Goal: Information Seeking & Learning: Learn about a topic

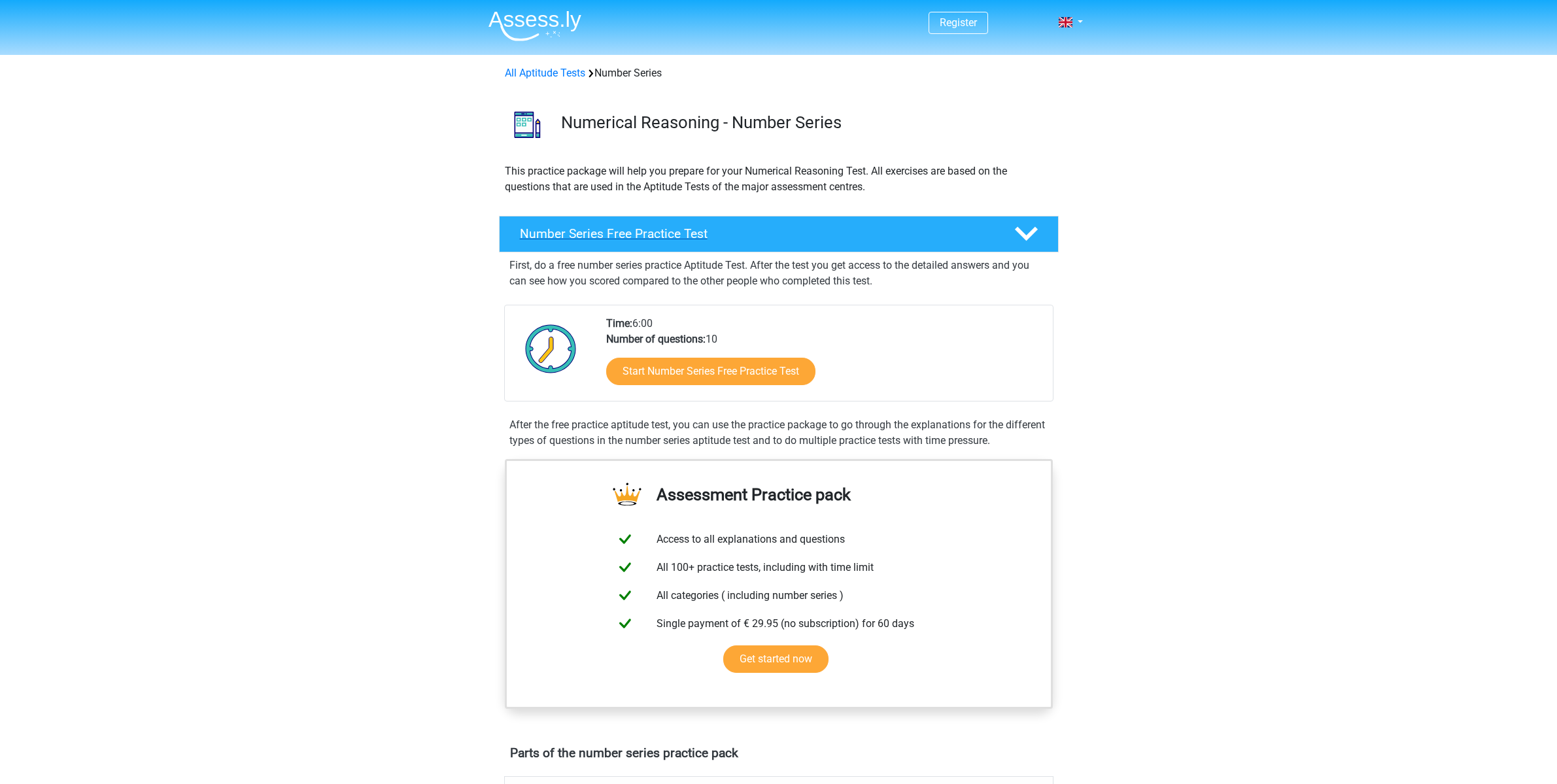
click at [626, 238] on h4 "Number Series Free Practice Test" at bounding box center [756, 233] width 473 height 15
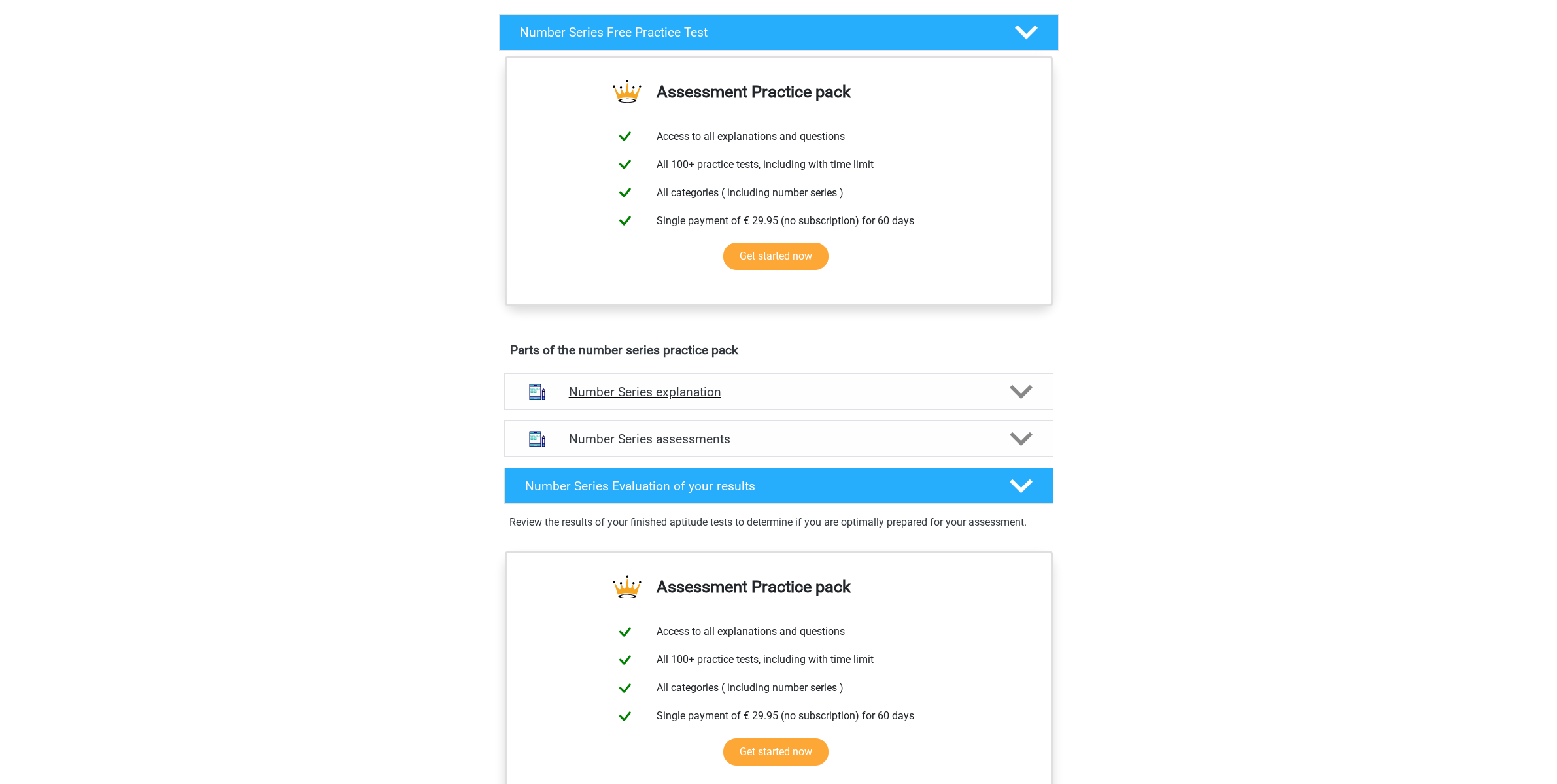
scroll to position [252, 0]
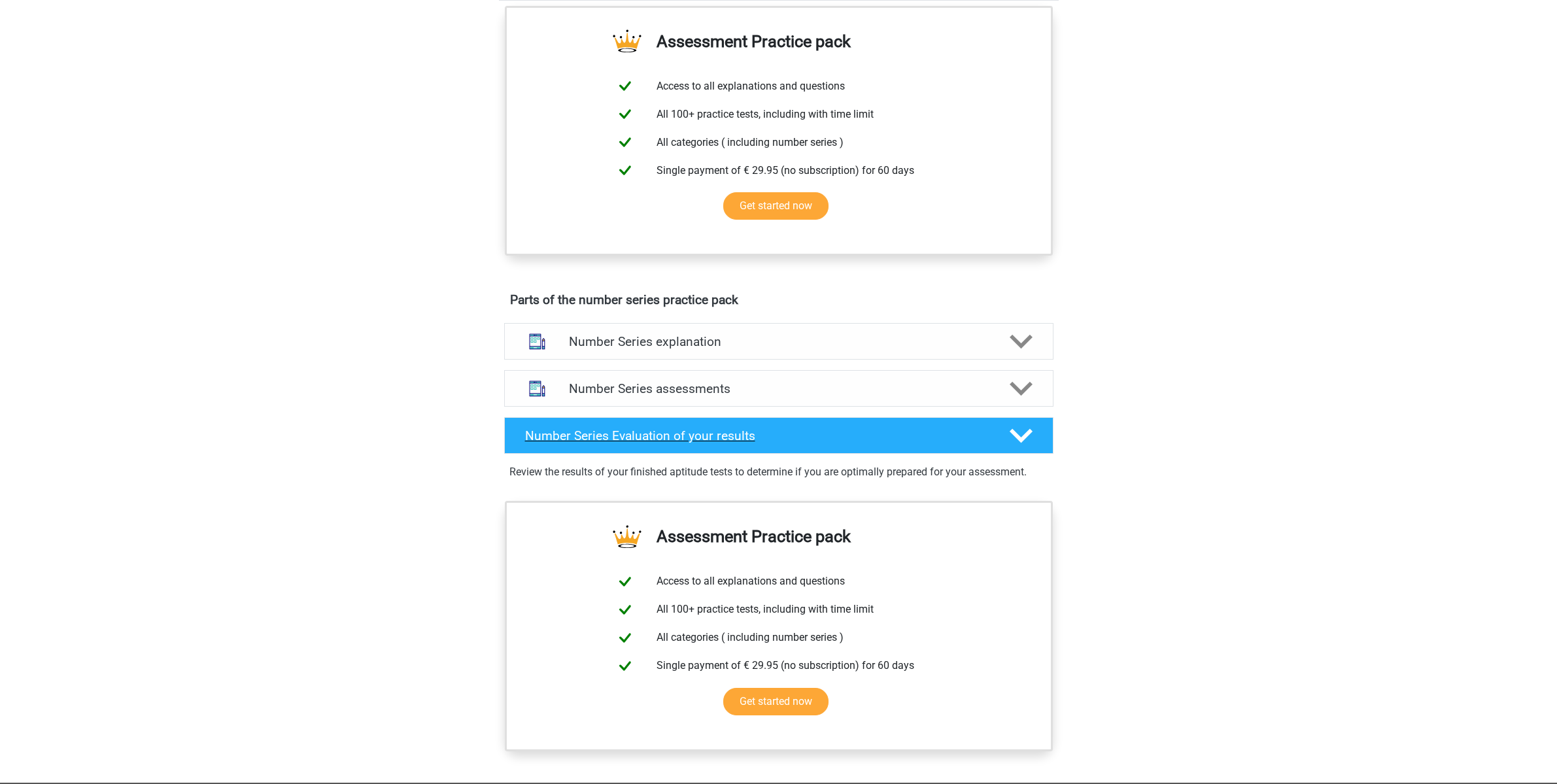
click at [711, 444] on div "Number Series Evaluation of your results" at bounding box center [779, 435] width 549 height 37
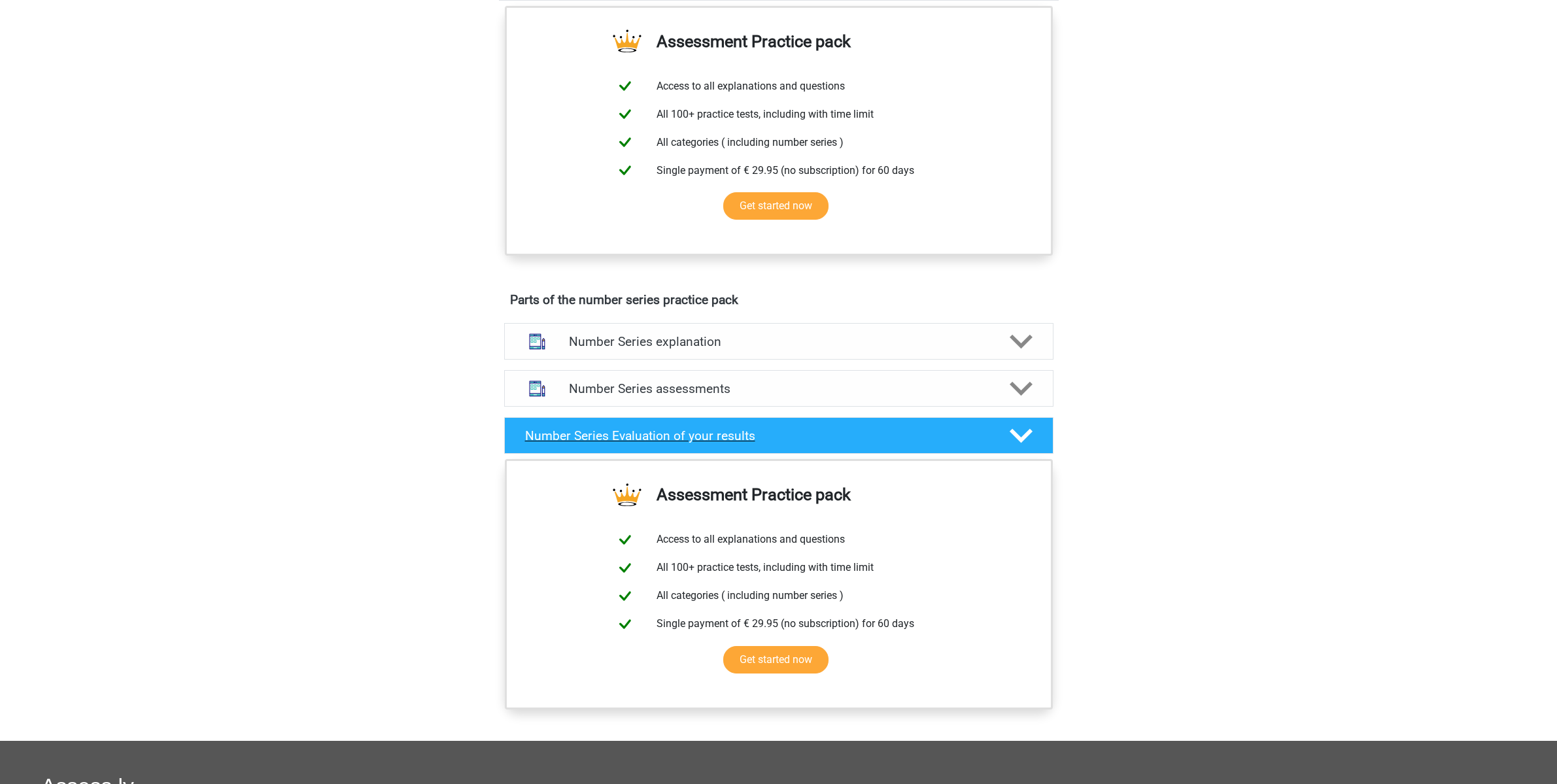
click at [1031, 427] on icon at bounding box center [1021, 435] width 23 height 23
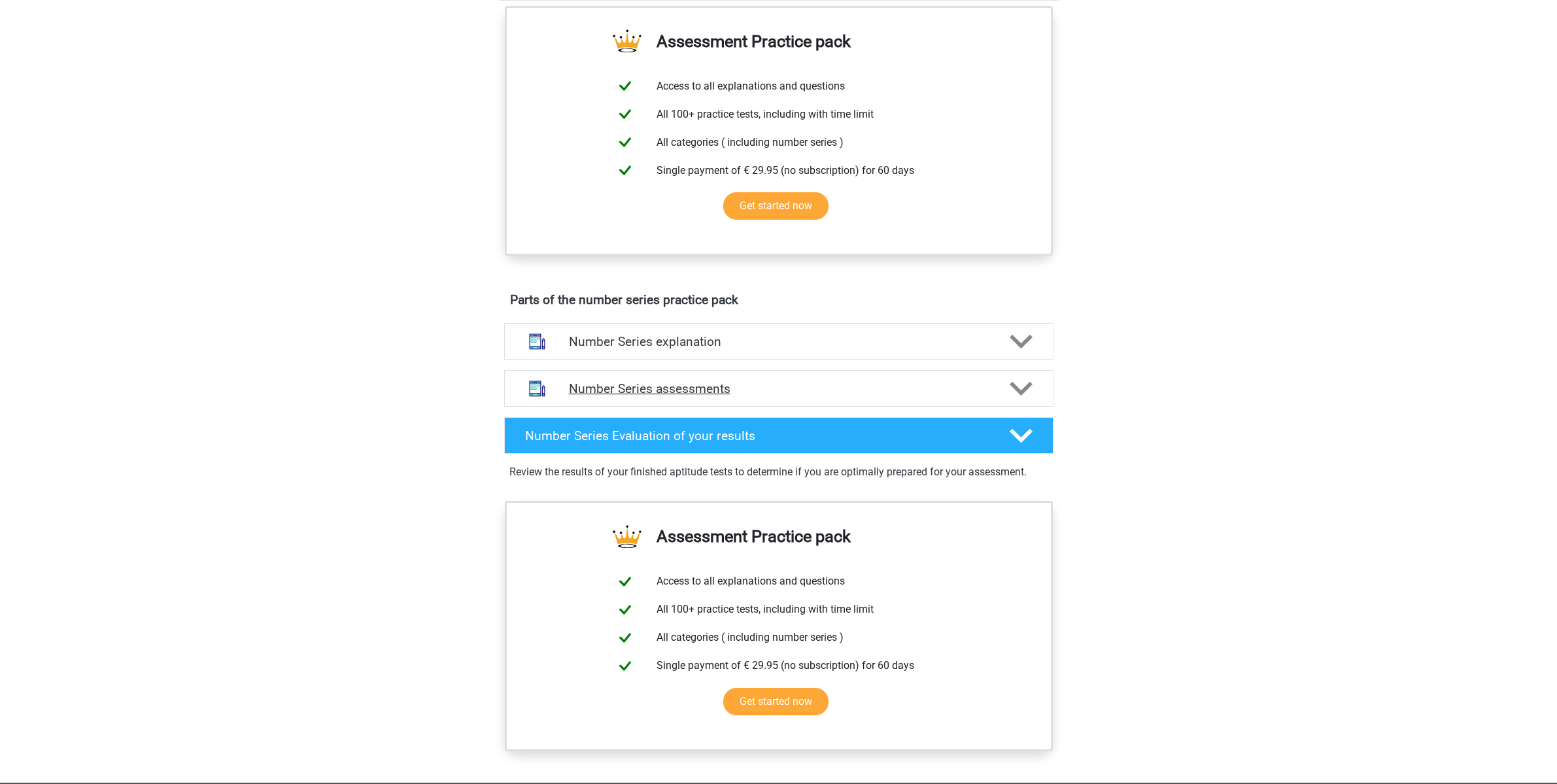
click at [1018, 392] on polygon at bounding box center [1021, 388] width 23 height 14
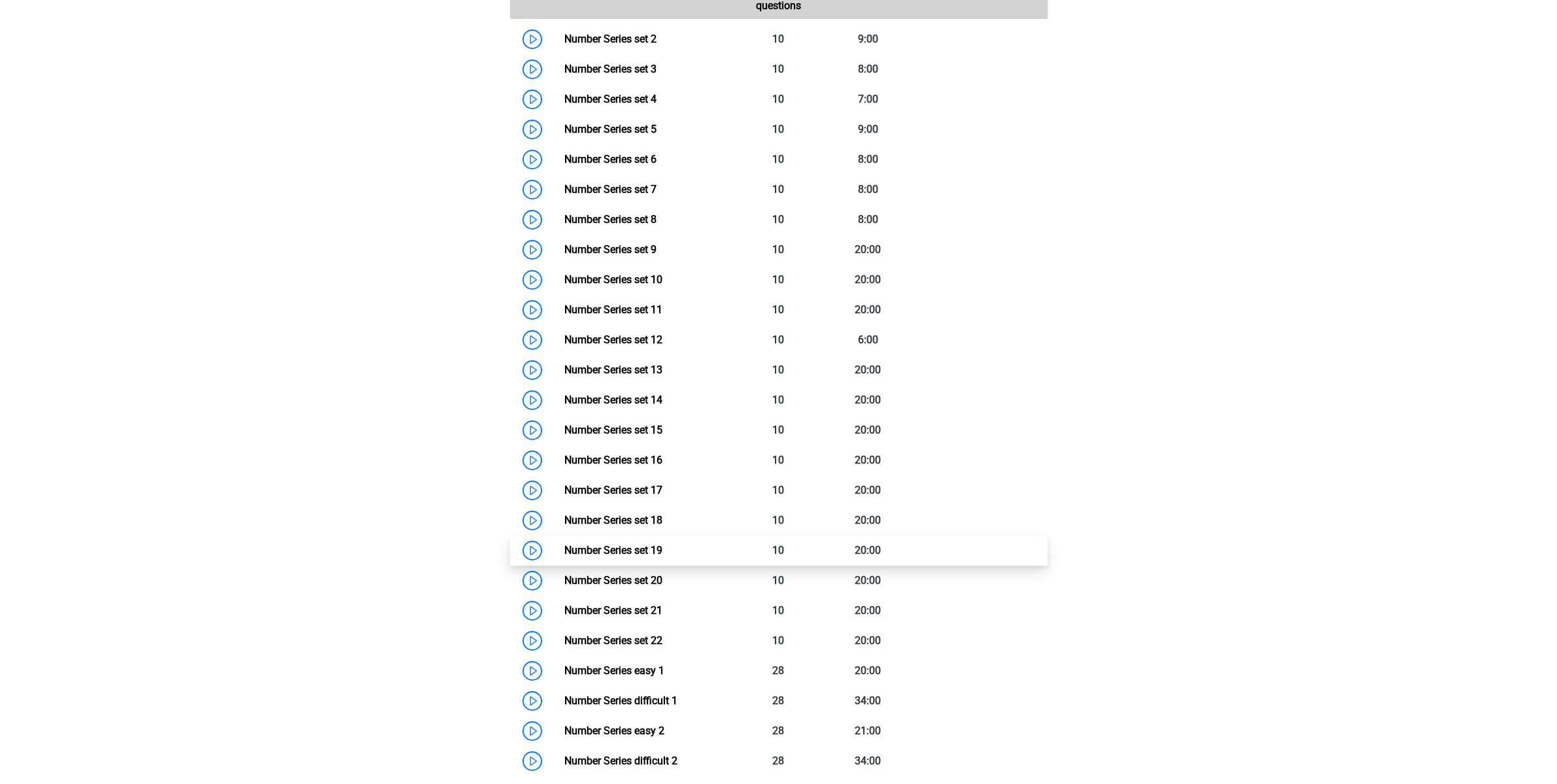
scroll to position [1086, 0]
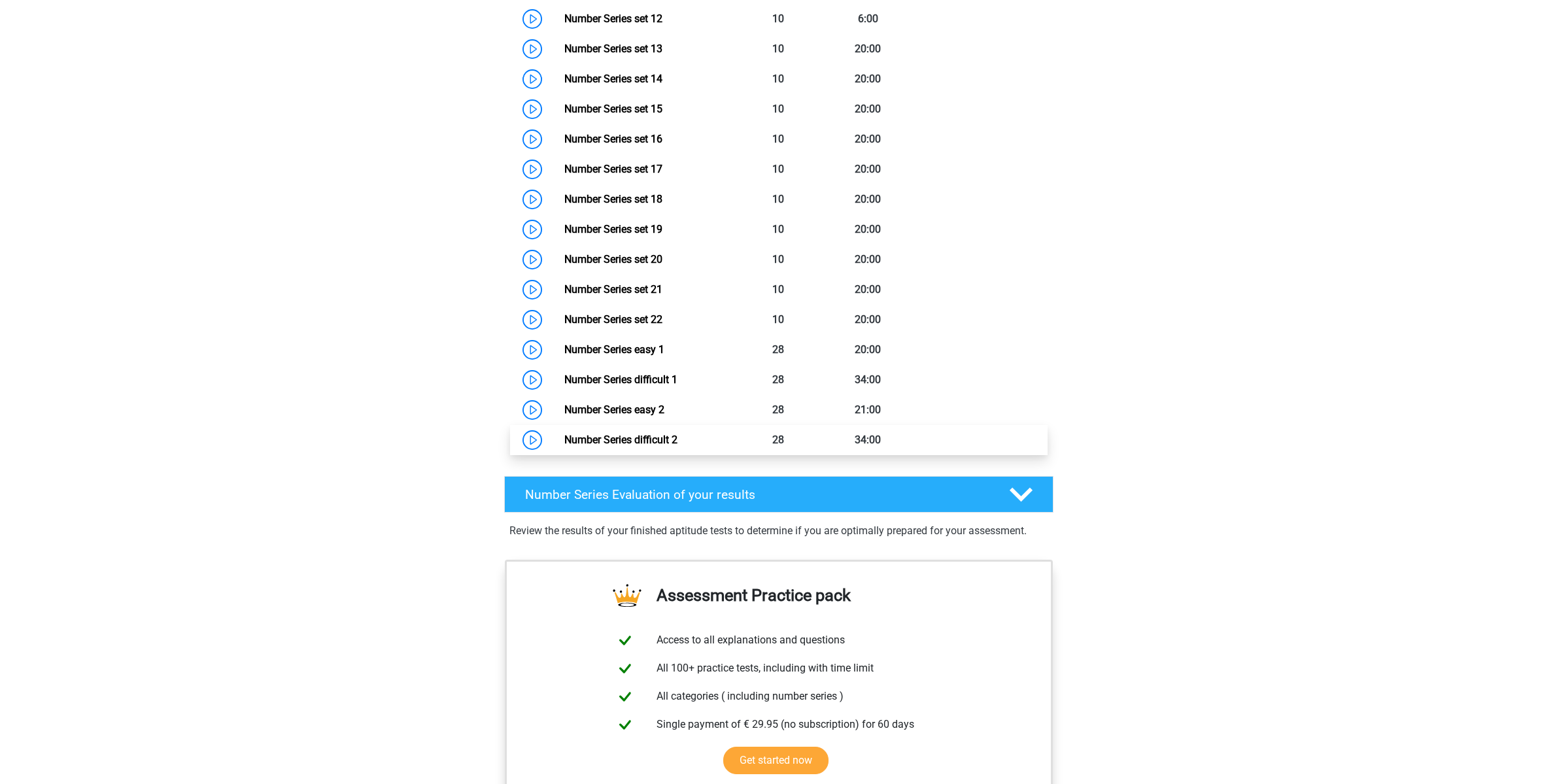
click at [678, 437] on link "Number Series difficult 2" at bounding box center [620, 440] width 113 height 12
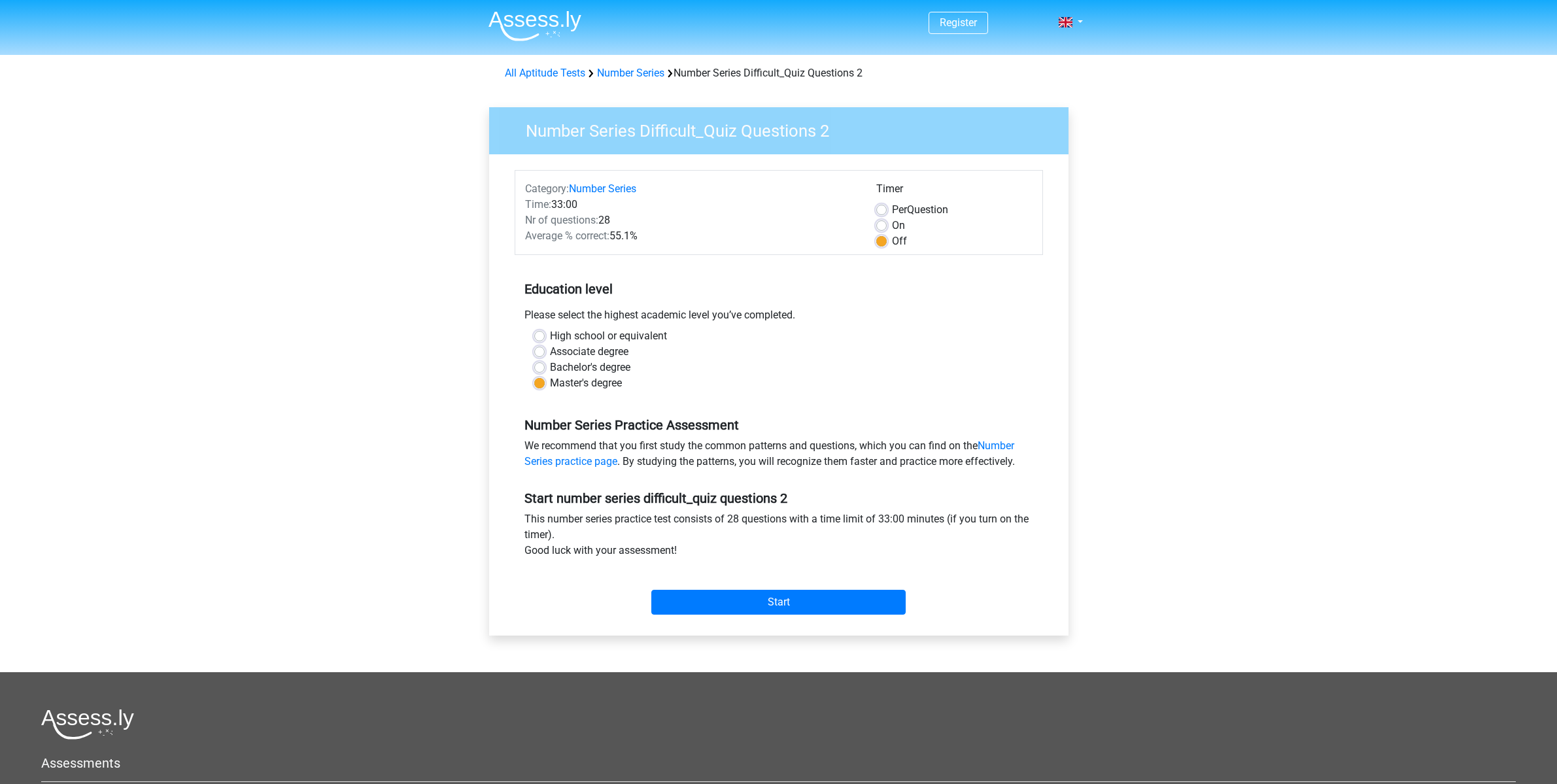
click at [588, 367] on label "Bachelor's degree" at bounding box center [590, 367] width 80 height 16
click at [545, 367] on input "Bachelor's degree" at bounding box center [539, 365] width 10 height 13
radio input "true"
click at [761, 600] on input "Start" at bounding box center [778, 602] width 254 height 24
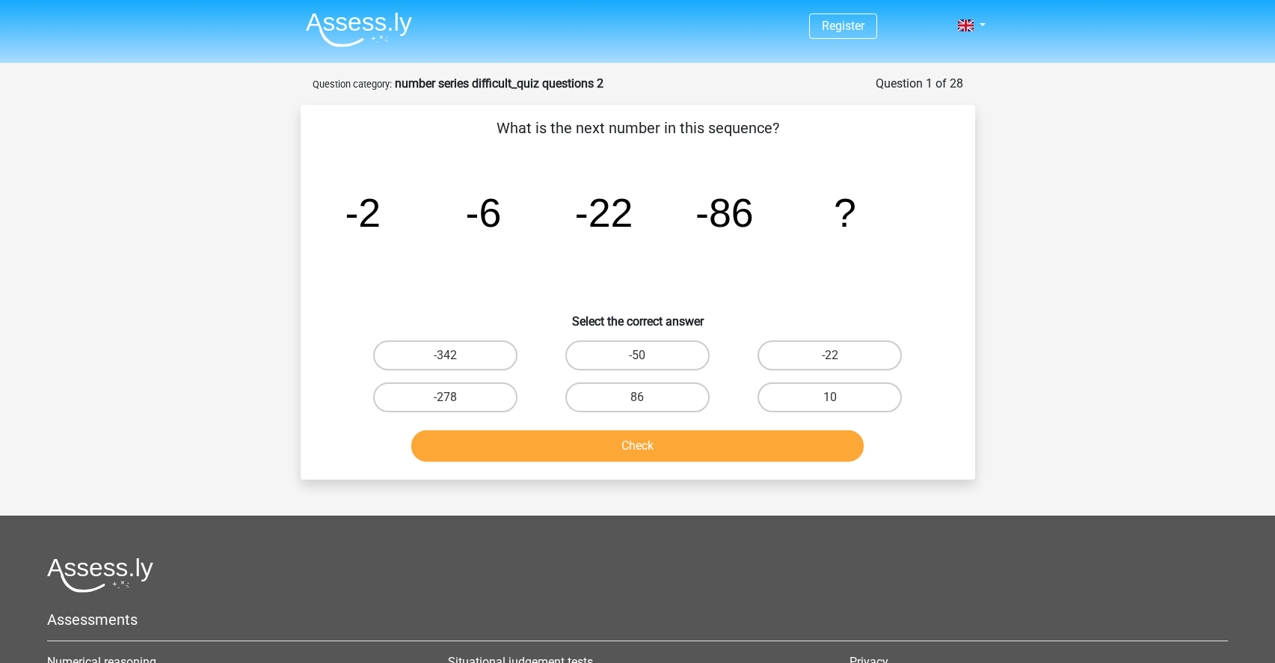
click at [452, 357] on input "-342" at bounding box center [450, 360] width 10 height 10
radio input "true"
click at [619, 455] on button "Check" at bounding box center [637, 445] width 452 height 31
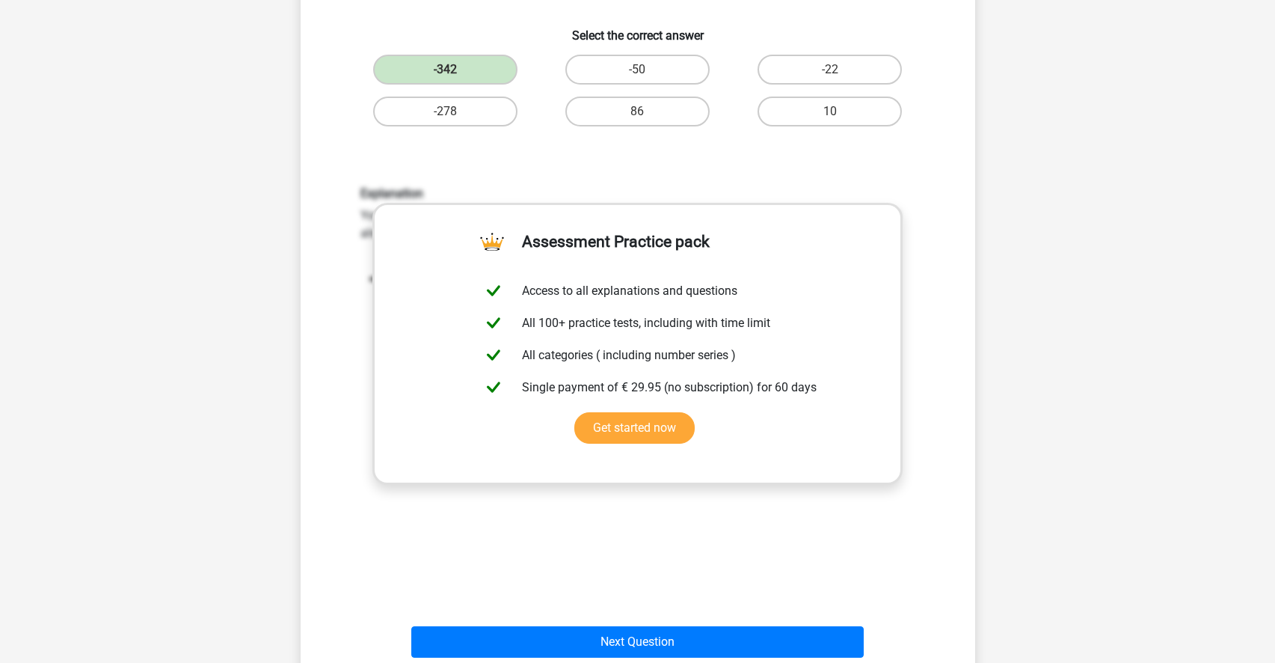
scroll to position [325, 0]
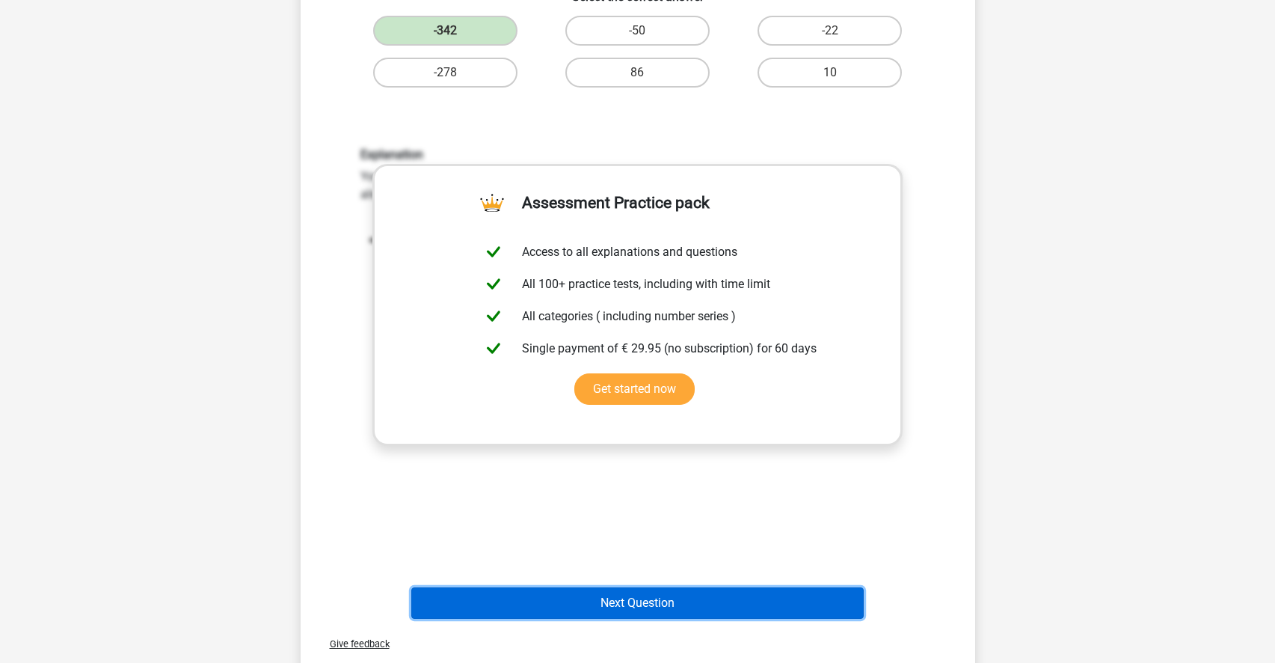
click at [644, 598] on button "Next Question" at bounding box center [637, 602] width 452 height 31
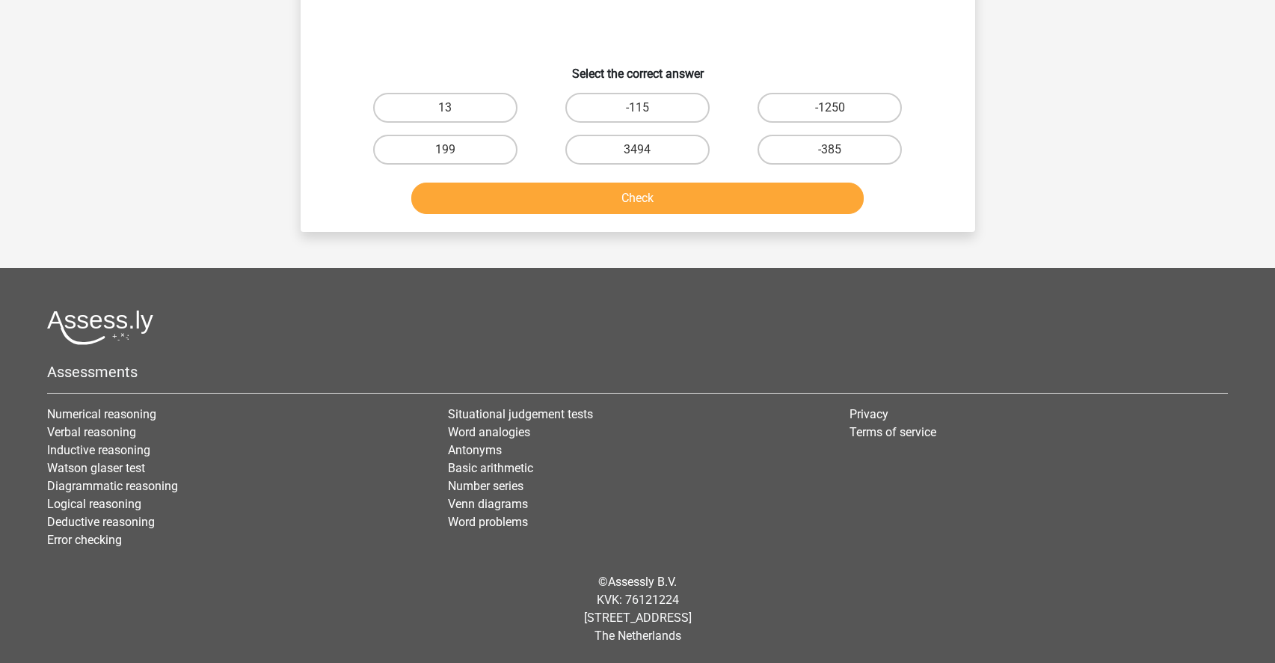
scroll to position [0, 0]
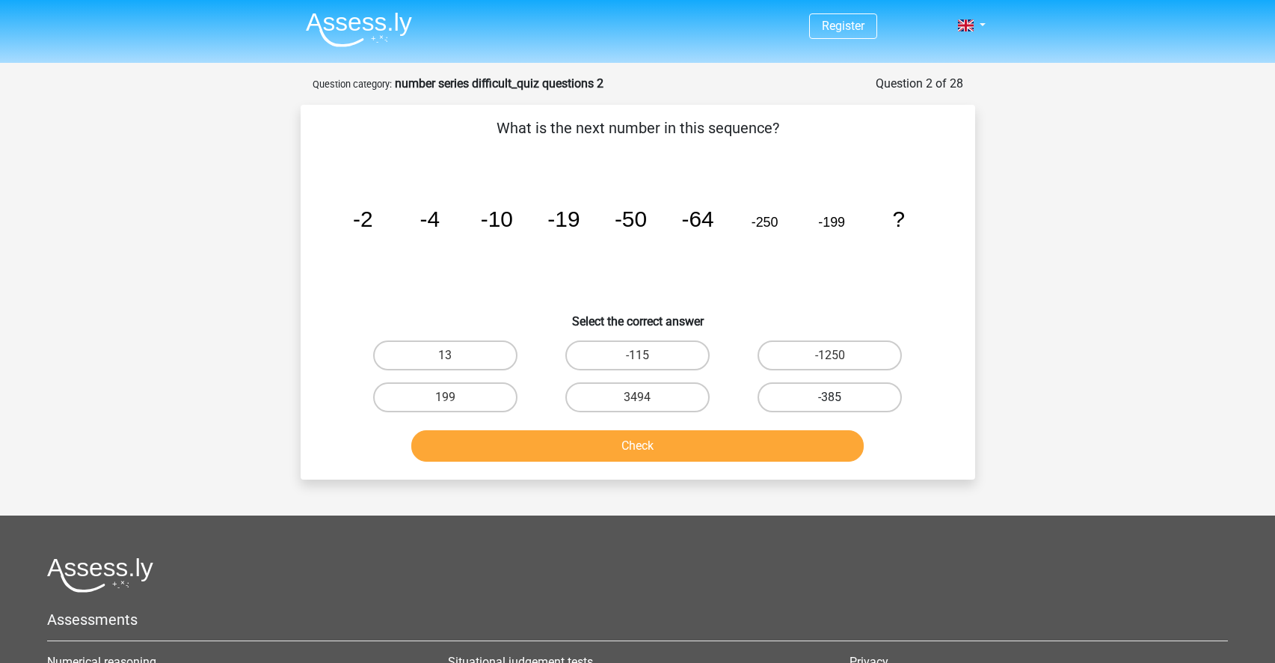
click at [827, 401] on label "-385" at bounding box center [830, 397] width 144 height 30
click at [830, 401] on input "-385" at bounding box center [835, 402] width 10 height 10
radio input "true"
